Goal: Consume media (video, audio)

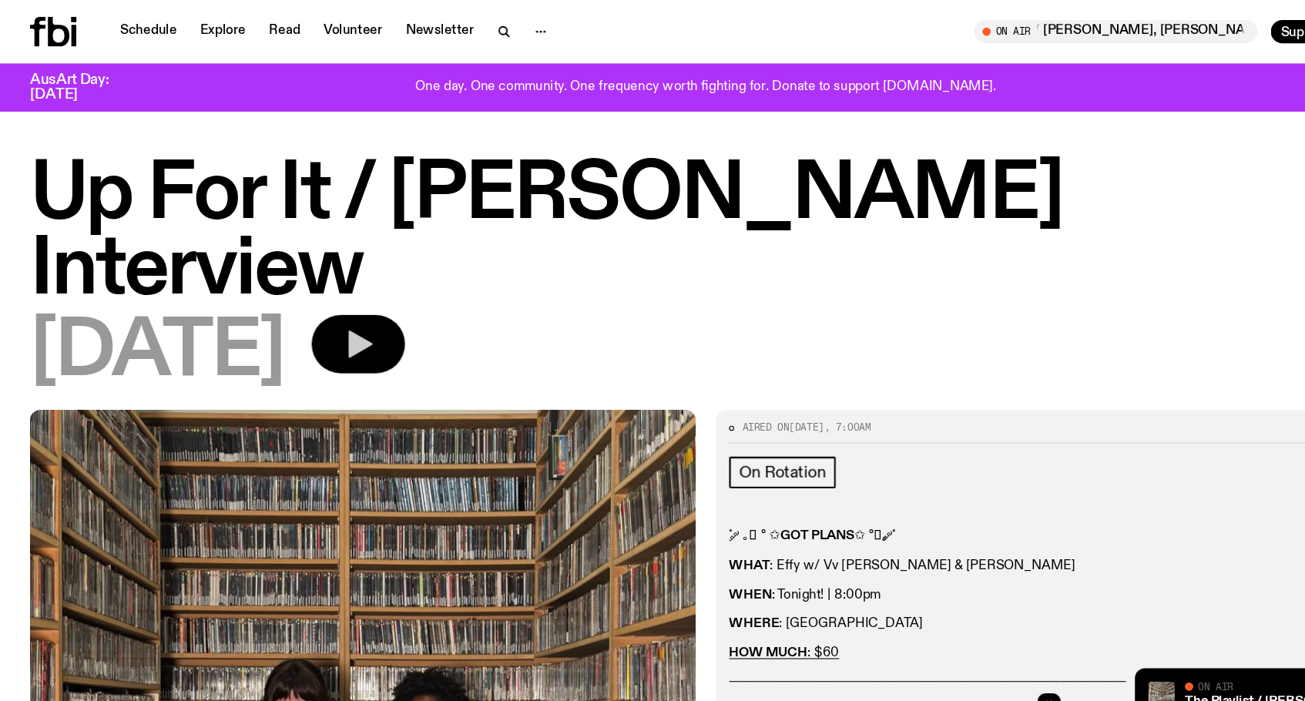
click at [344, 306] on icon "button" at bounding box center [333, 318] width 22 height 25
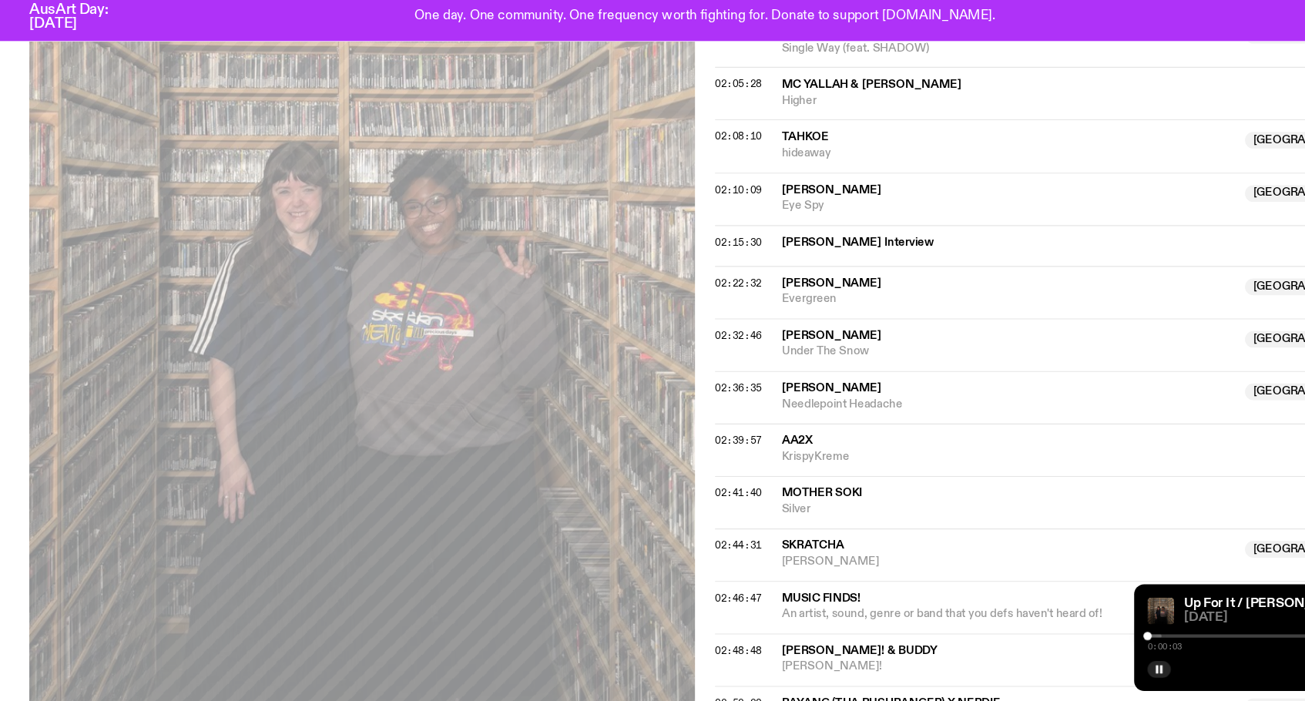
scroll to position [1752, 0]
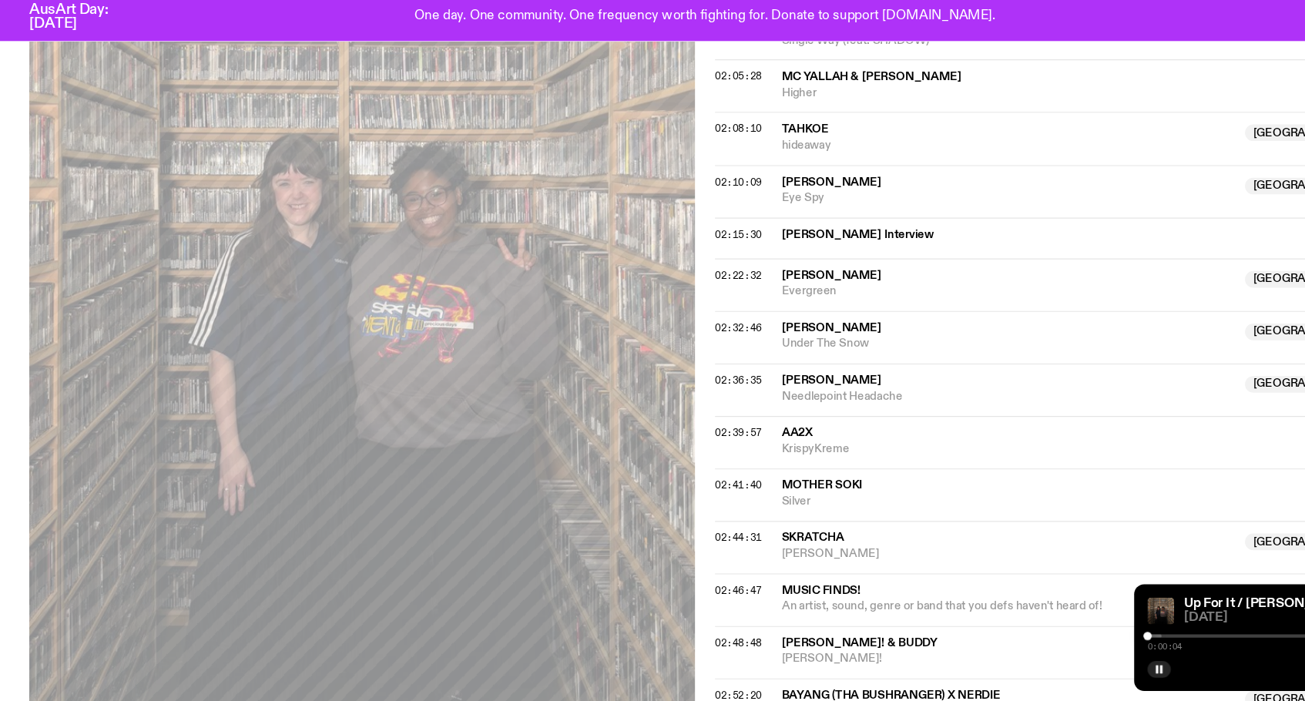
click at [1138, 639] on div at bounding box center [1172, 640] width 222 height 3
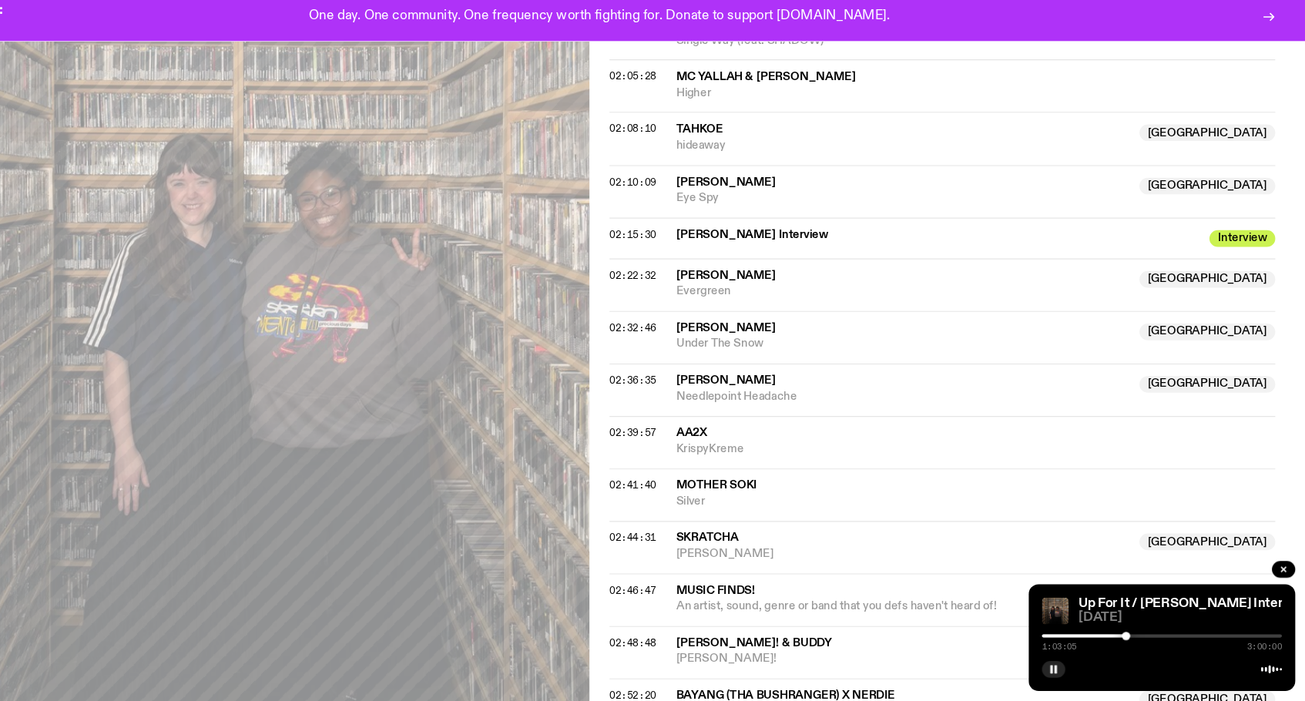
click at [1072, 639] on div at bounding box center [1172, 640] width 222 height 3
click at [1092, 636] on div "1:28:29 3:00:00" at bounding box center [1172, 645] width 222 height 18
click at [1095, 639] on div at bounding box center [1172, 640] width 222 height 3
click at [1103, 639] on div at bounding box center [1172, 640] width 222 height 3
click at [1111, 639] on div at bounding box center [1102, 640] width 222 height 3
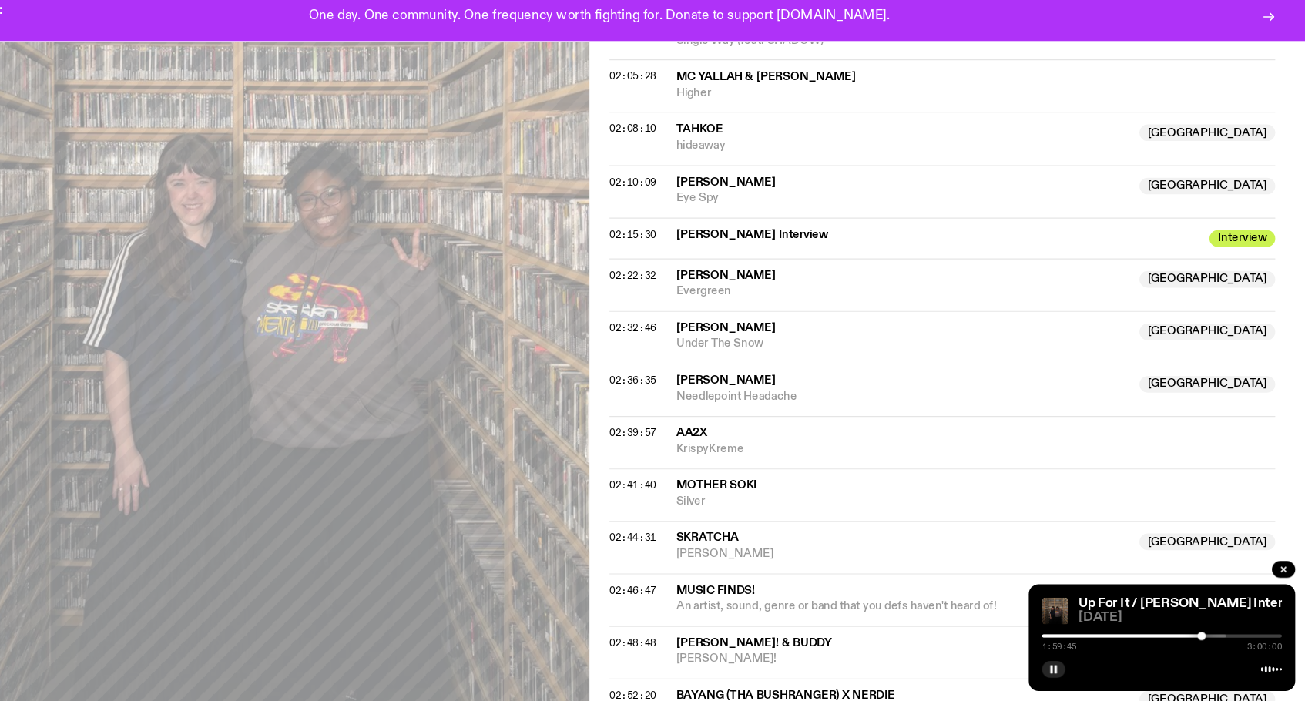
click at [1121, 639] on div at bounding box center [1121, 640] width 222 height 3
click at [1126, 639] on div at bounding box center [1135, 640] width 222 height 3
click at [1224, 637] on div at bounding box center [1228, 641] width 8 height 8
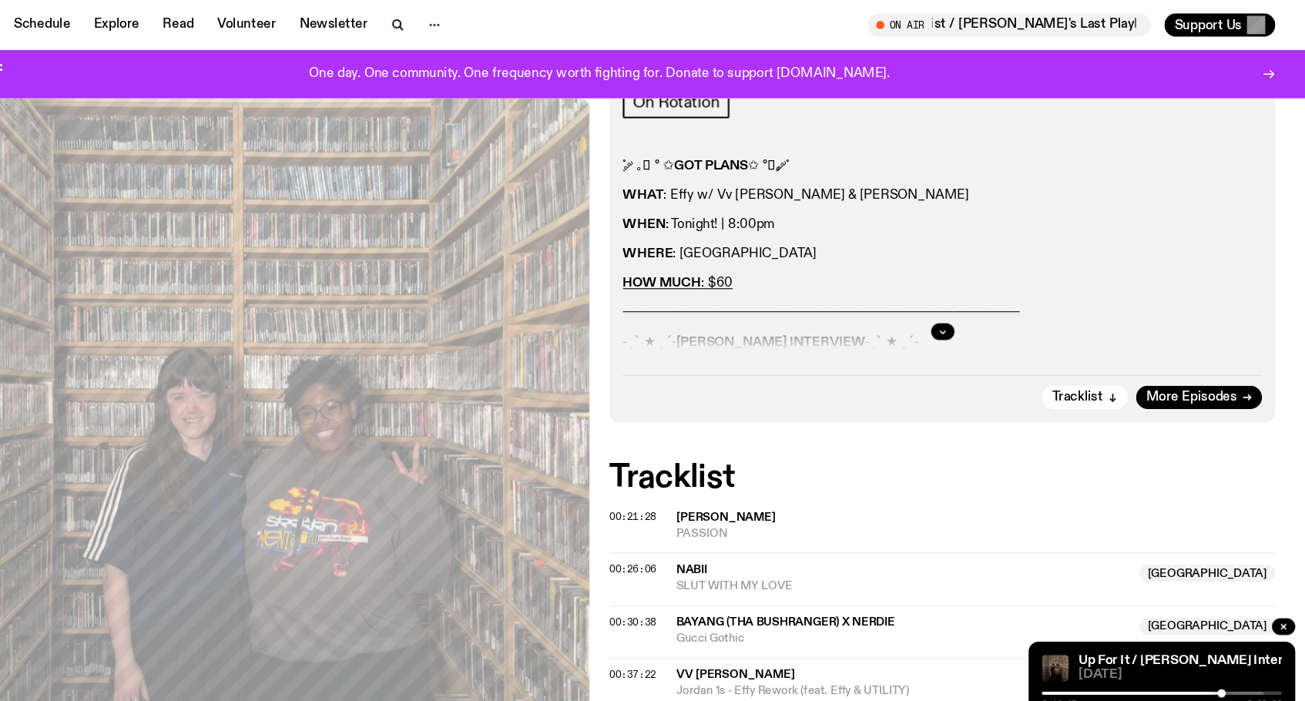
scroll to position [249, 0]
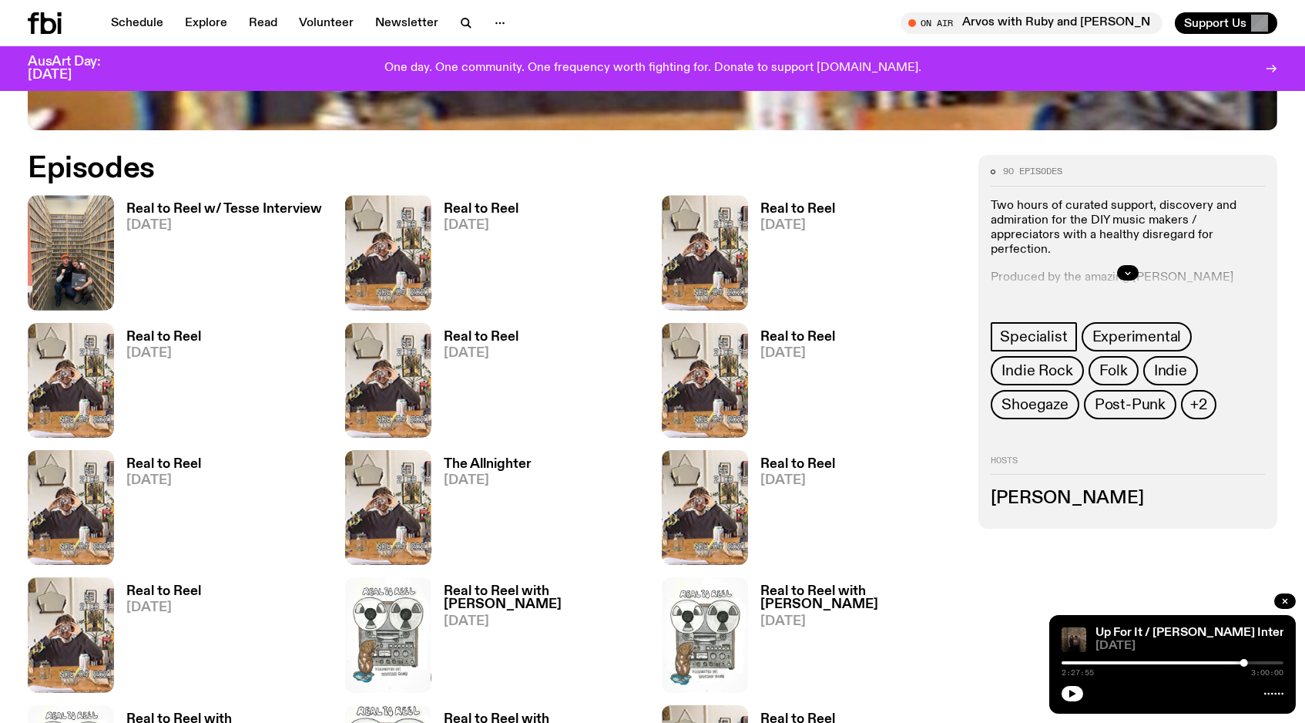
scroll to position [817, 0]
